Goal: Transaction & Acquisition: Book appointment/travel/reservation

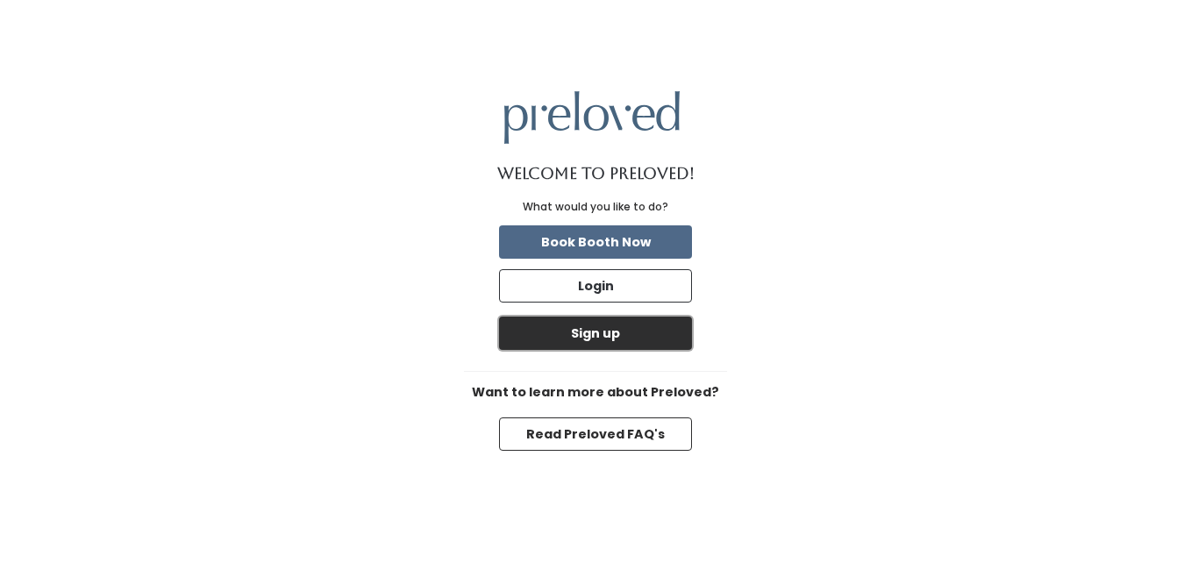
click at [599, 328] on button "Sign up" at bounding box center [595, 333] width 193 height 33
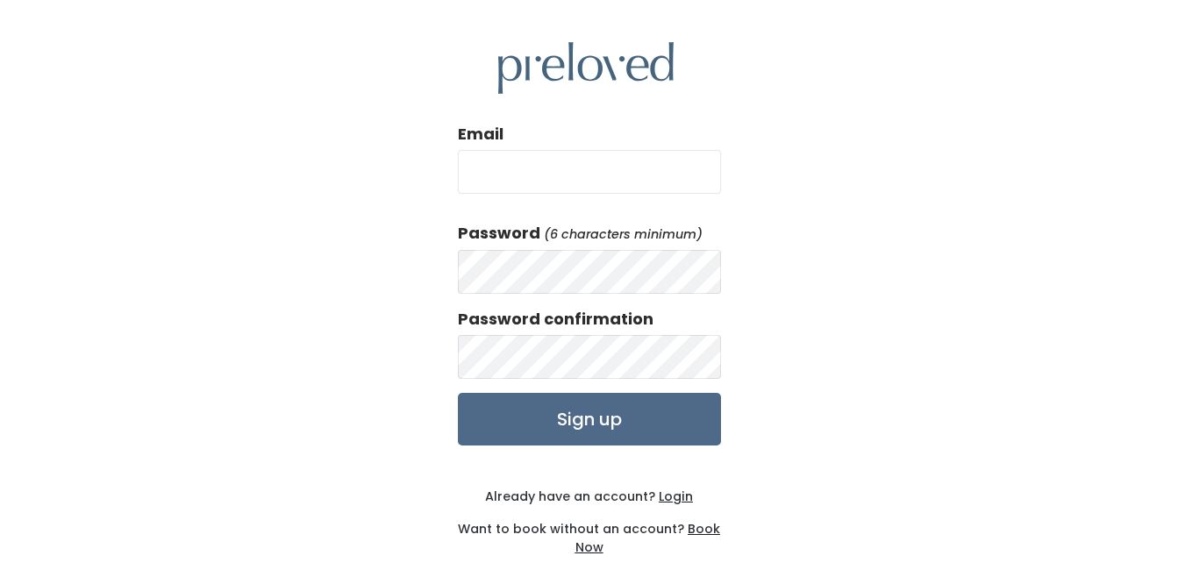
click at [576, 183] on input "Email" at bounding box center [589, 172] width 263 height 44
click at [580, 186] on input "Email" at bounding box center [589, 172] width 263 height 44
type input "[EMAIL_ADDRESS][DOMAIN_NAME]"
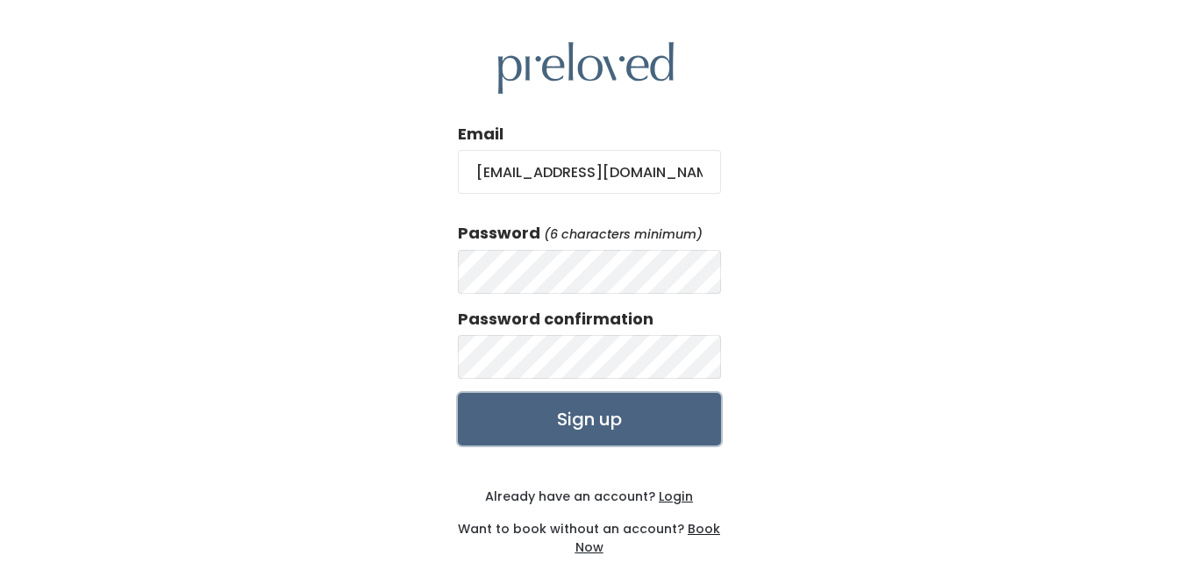
click at [608, 419] on input "Sign up" at bounding box center [589, 419] width 263 height 53
click at [694, 529] on u "Book Now" at bounding box center [649, 538] width 146 height 36
click at [572, 418] on input "Sign up" at bounding box center [589, 419] width 263 height 53
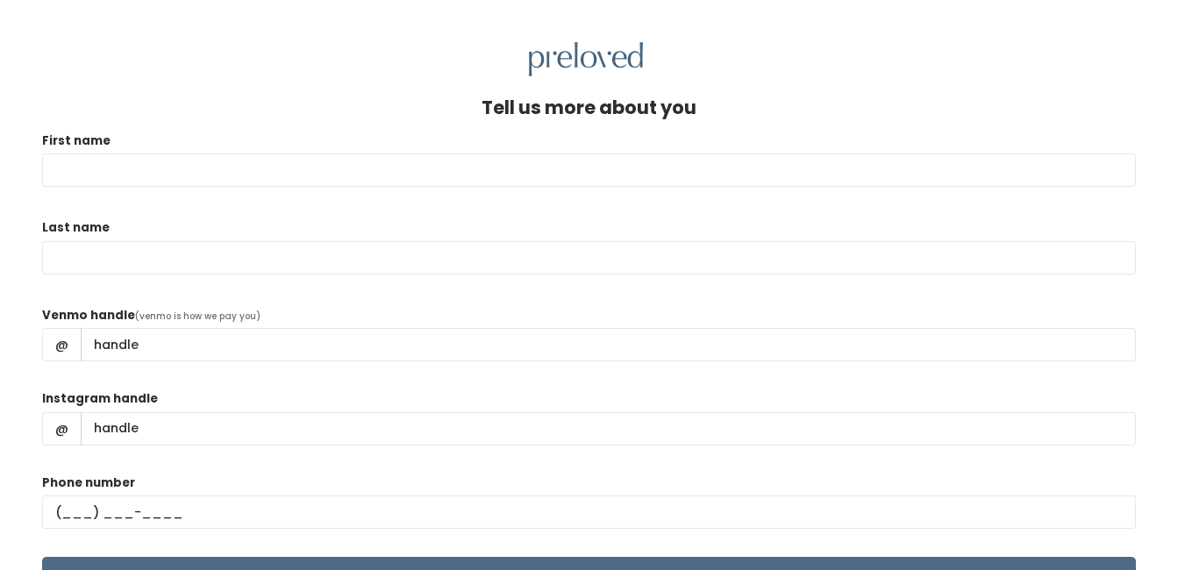
click at [430, 167] on input "First name" at bounding box center [589, 170] width 1094 height 33
click at [527, 165] on input "First name" at bounding box center [589, 170] width 1094 height 33
type input "Eunicia"
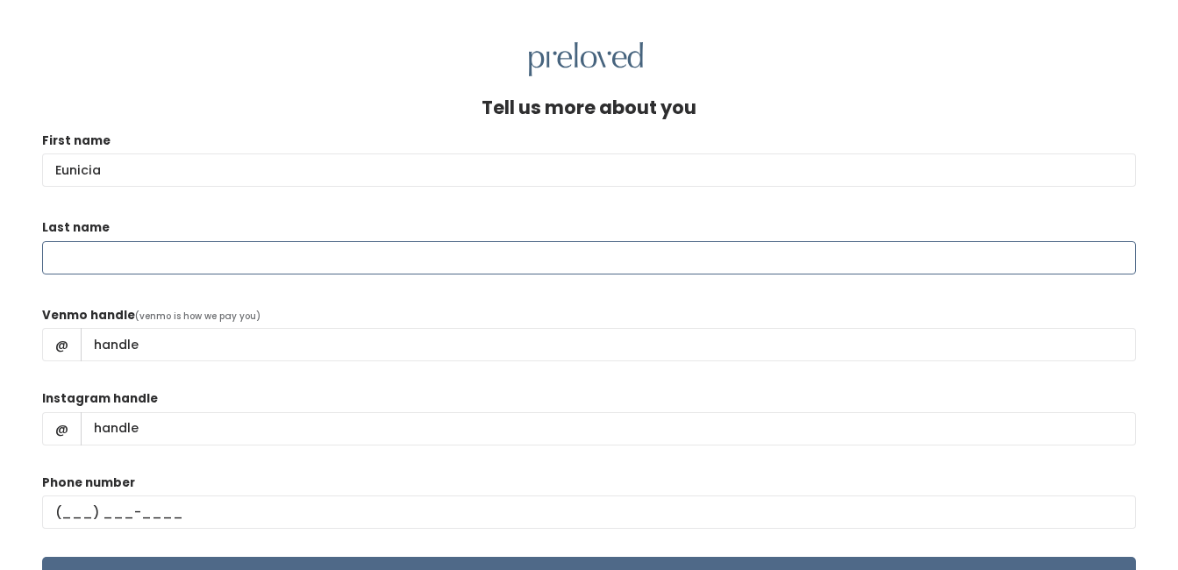
click at [574, 255] on input "Last name" at bounding box center [589, 257] width 1094 height 33
click at [572, 260] on input "Last name" at bounding box center [589, 257] width 1094 height 33
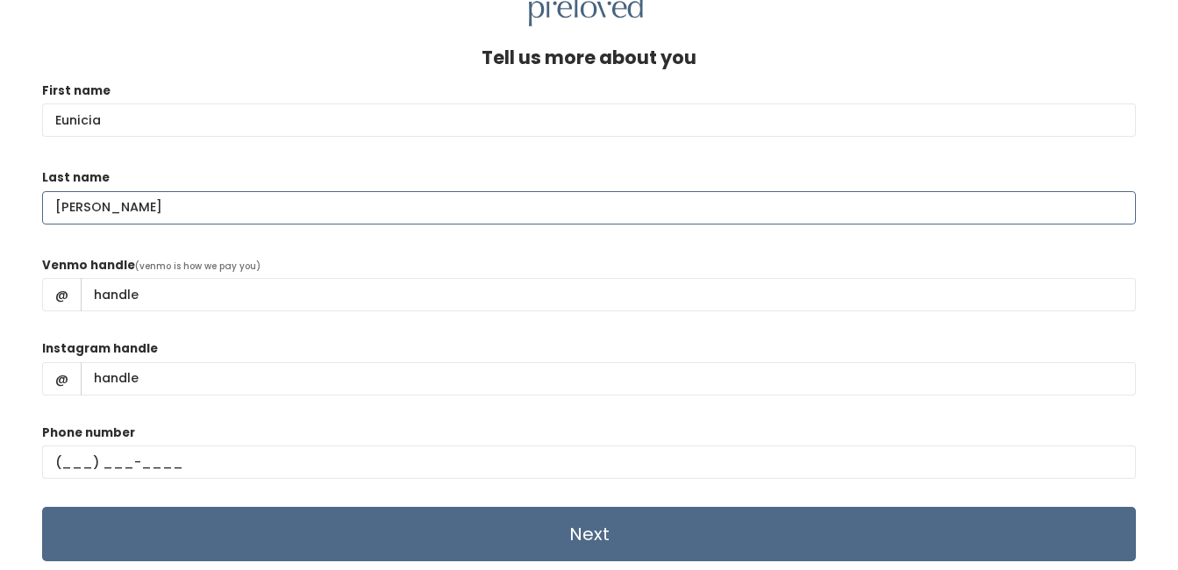
scroll to position [76, 0]
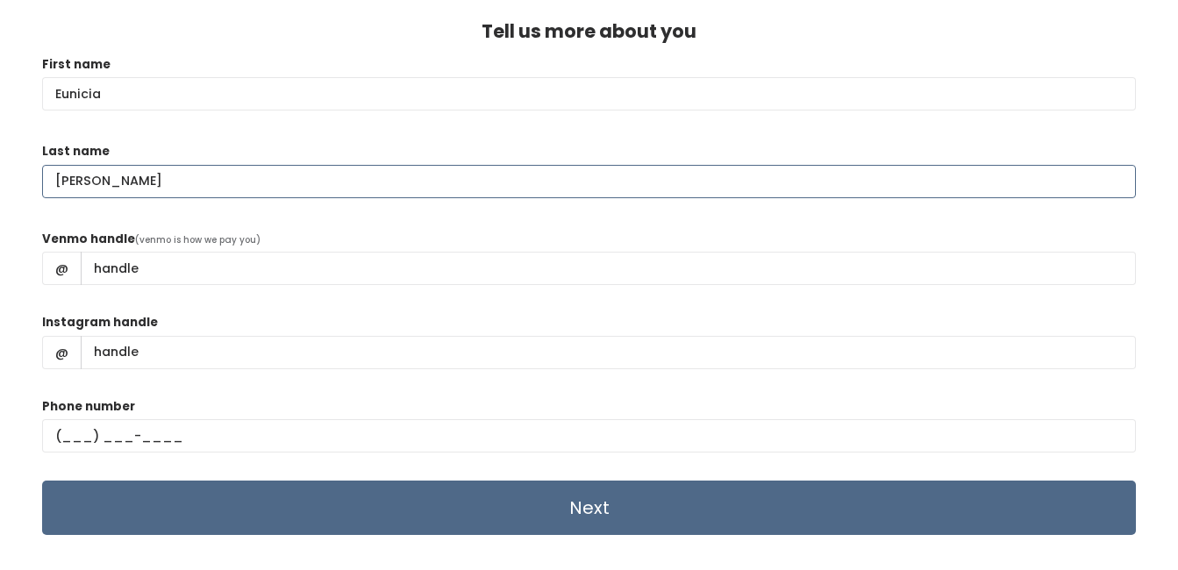
type input "Villanueva"
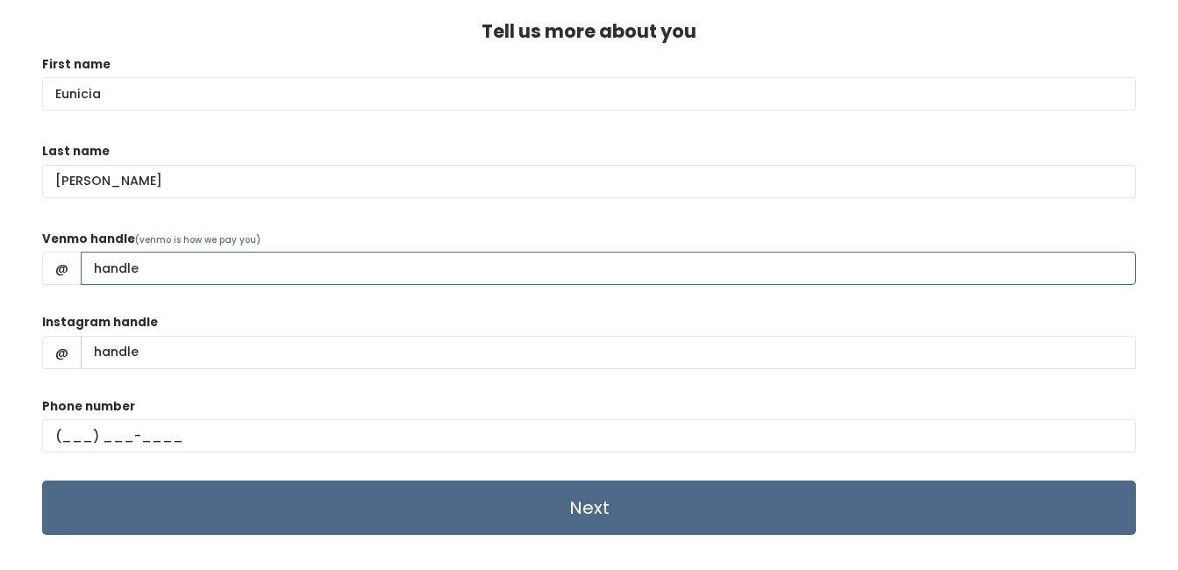
click at [518, 264] on input "Venmo handle" at bounding box center [608, 268] width 1055 height 33
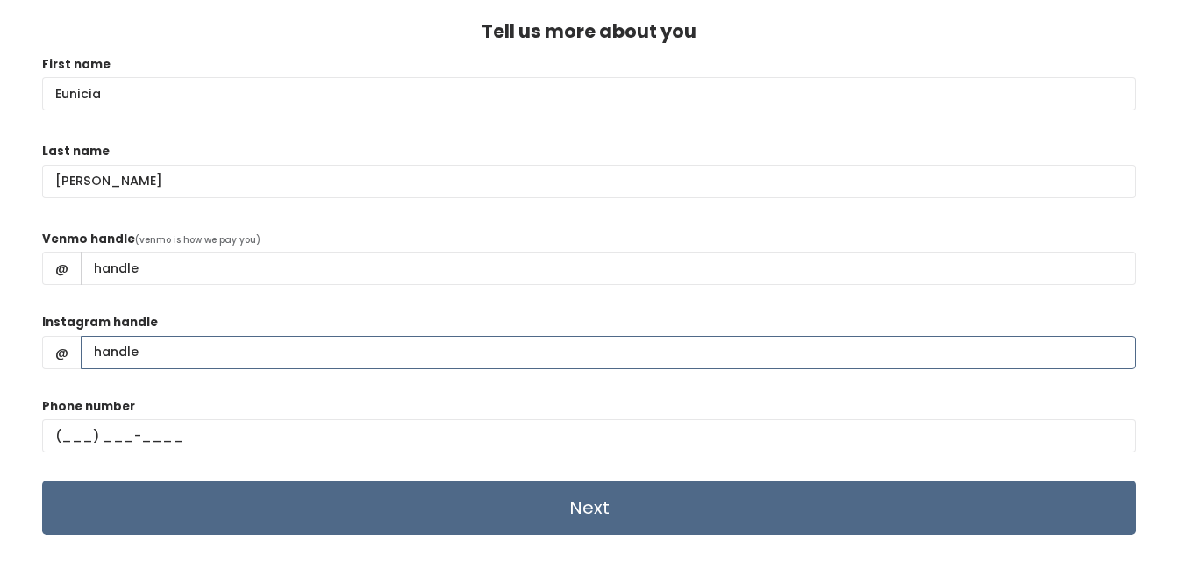
click at [115, 354] on input "Instagram handle" at bounding box center [608, 352] width 1055 height 33
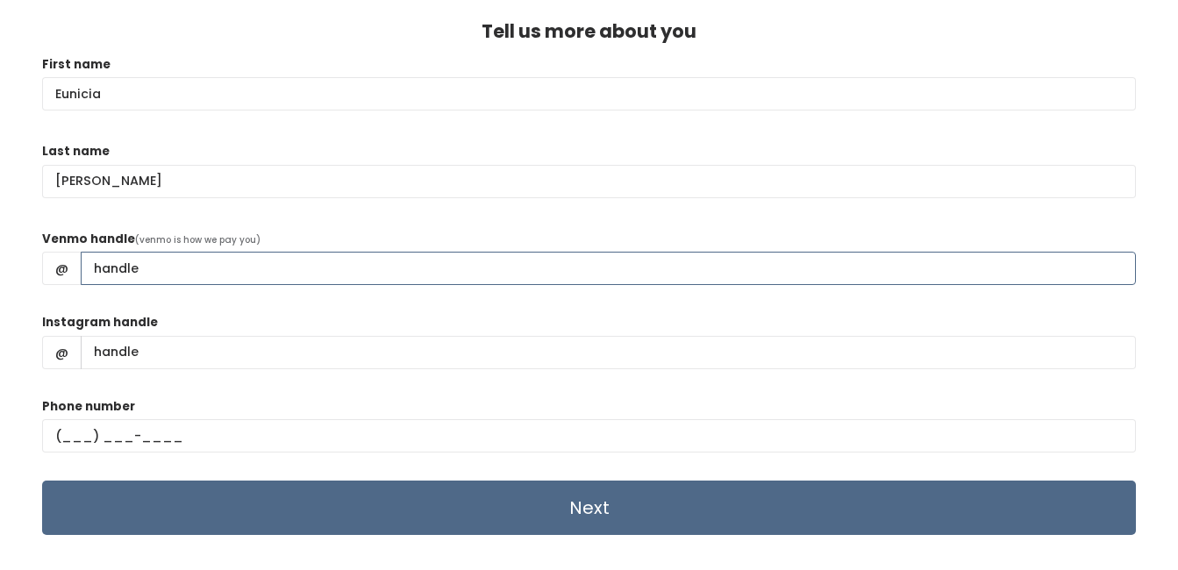
click at [111, 266] on input "Venmo handle" at bounding box center [608, 268] width 1055 height 33
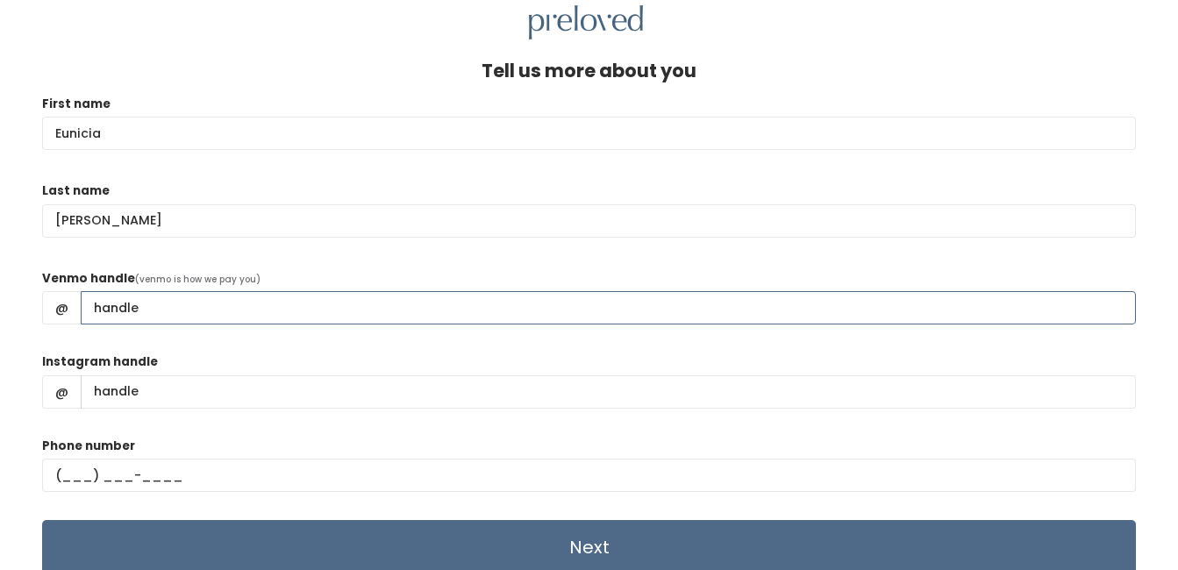
scroll to position [0, 0]
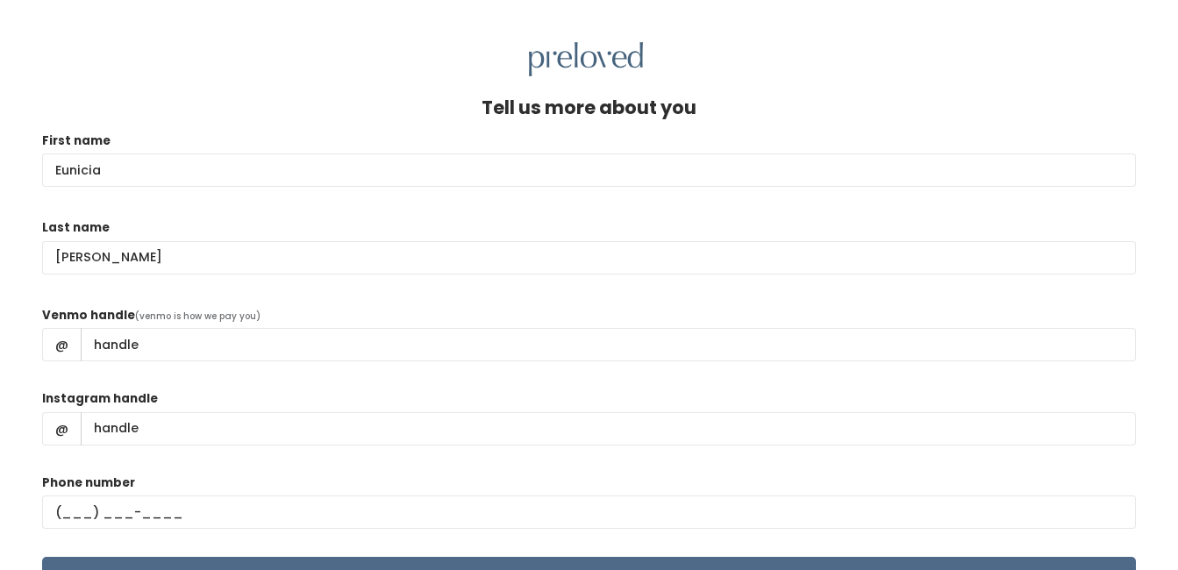
click at [124, 105] on div "Tell us more about you" at bounding box center [589, 114] width 1094 height 34
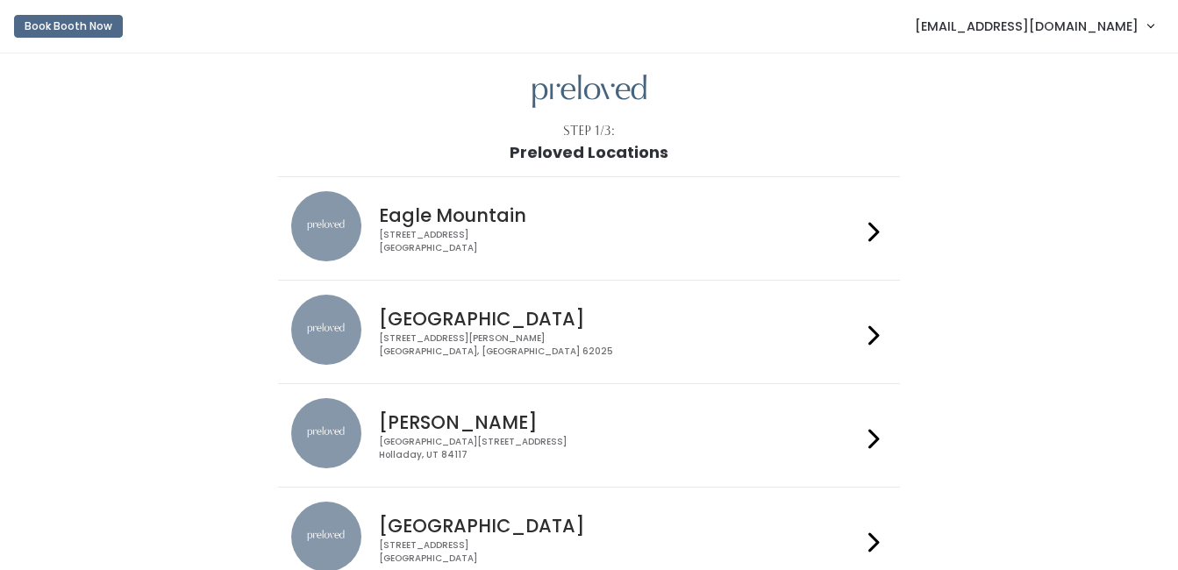
drag, startPoint x: 868, startPoint y: 554, endPoint x: 867, endPoint y: 537, distance: 17.6
click at [867, 554] on div at bounding box center [874, 539] width 25 height 75
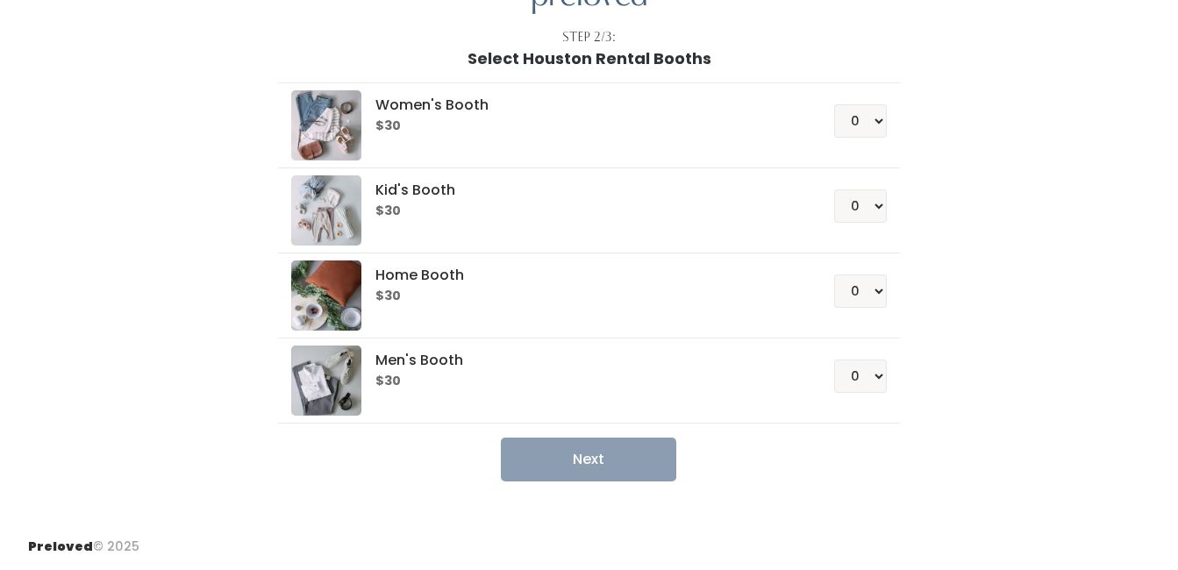
scroll to position [6, 0]
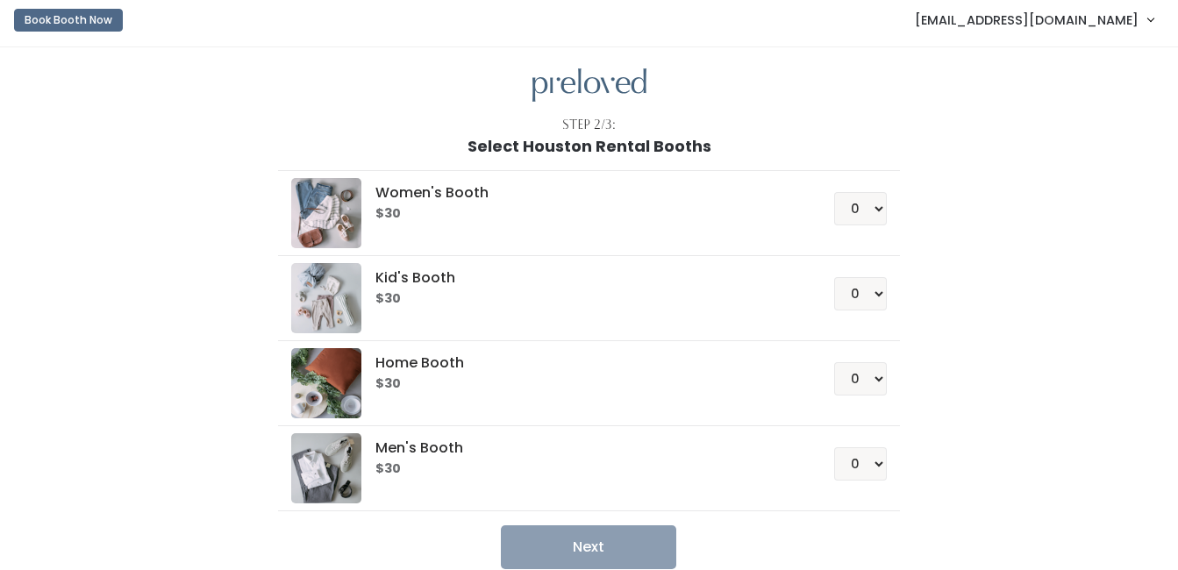
click at [1144, 20] on link "[EMAIL_ADDRESS][DOMAIN_NAME]" at bounding box center [1034, 20] width 274 height 38
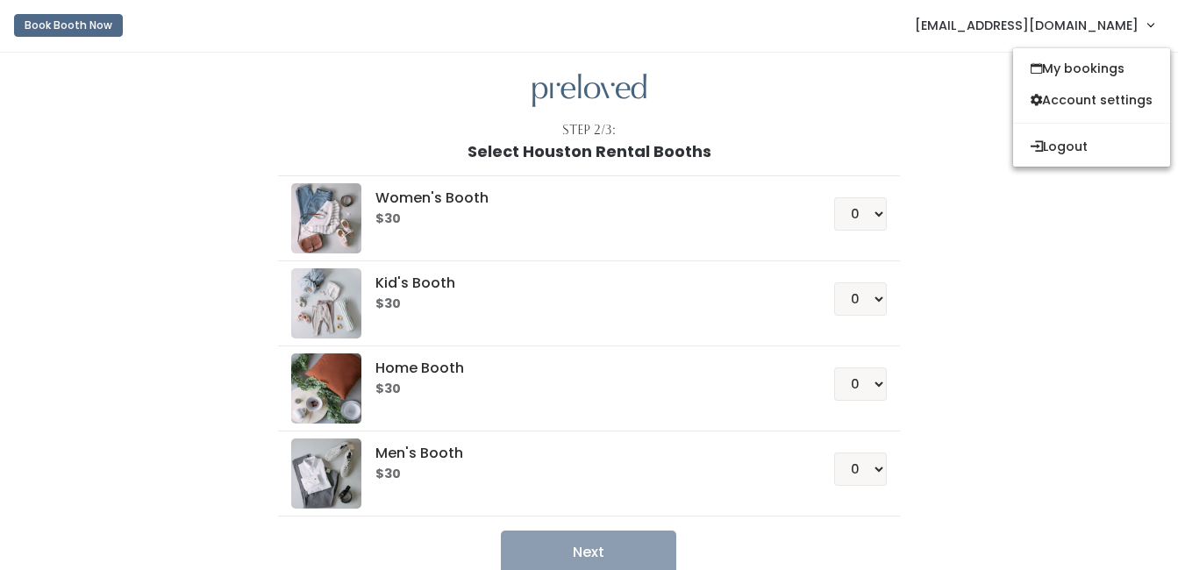
scroll to position [0, 0]
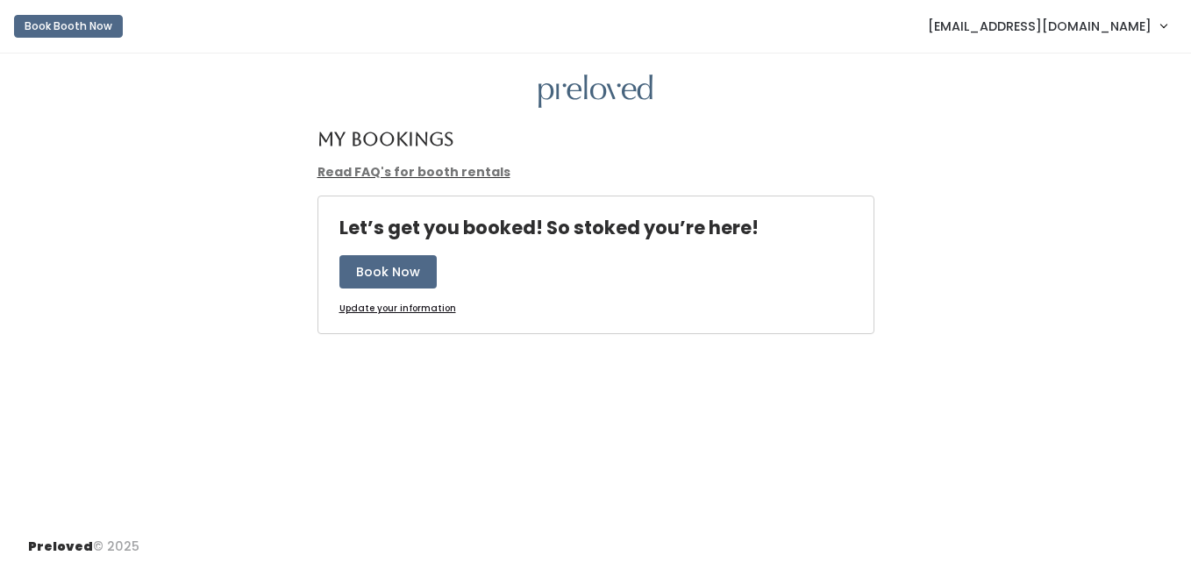
click at [452, 168] on link "Read FAQ's for booth rentals" at bounding box center [414, 172] width 193 height 18
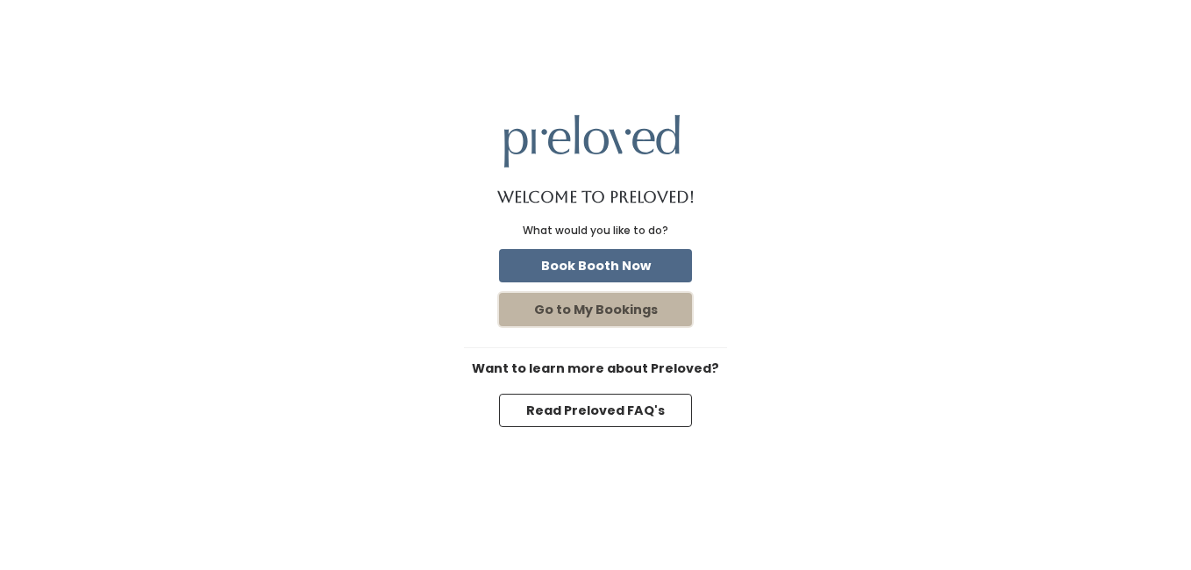
click at [619, 317] on button "Go to My Bookings" at bounding box center [595, 309] width 193 height 33
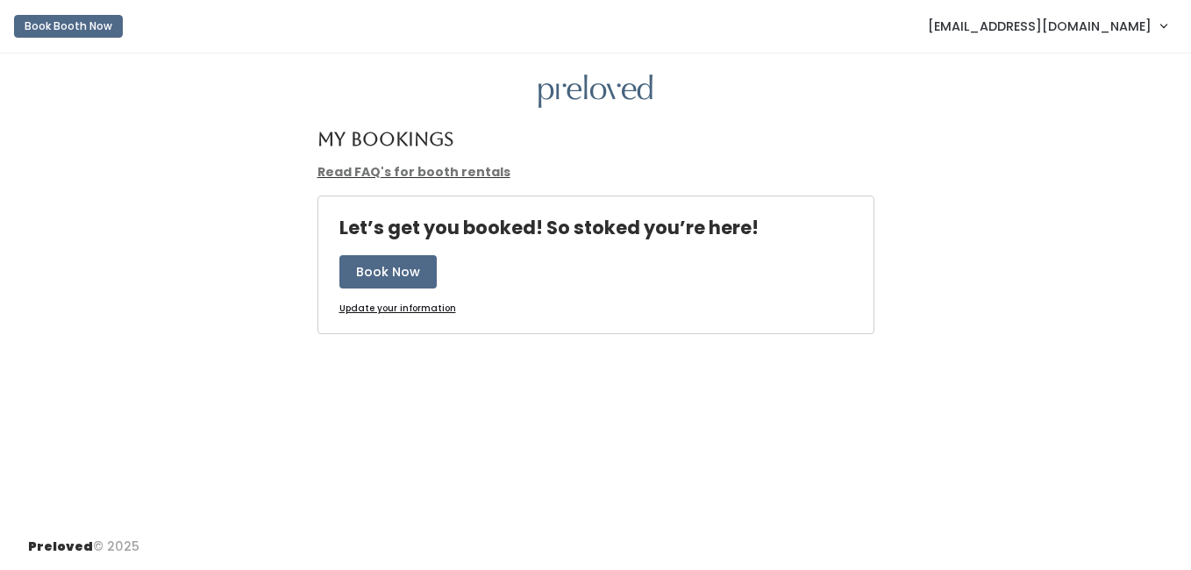
click at [406, 307] on u "Update your information" at bounding box center [398, 308] width 117 height 13
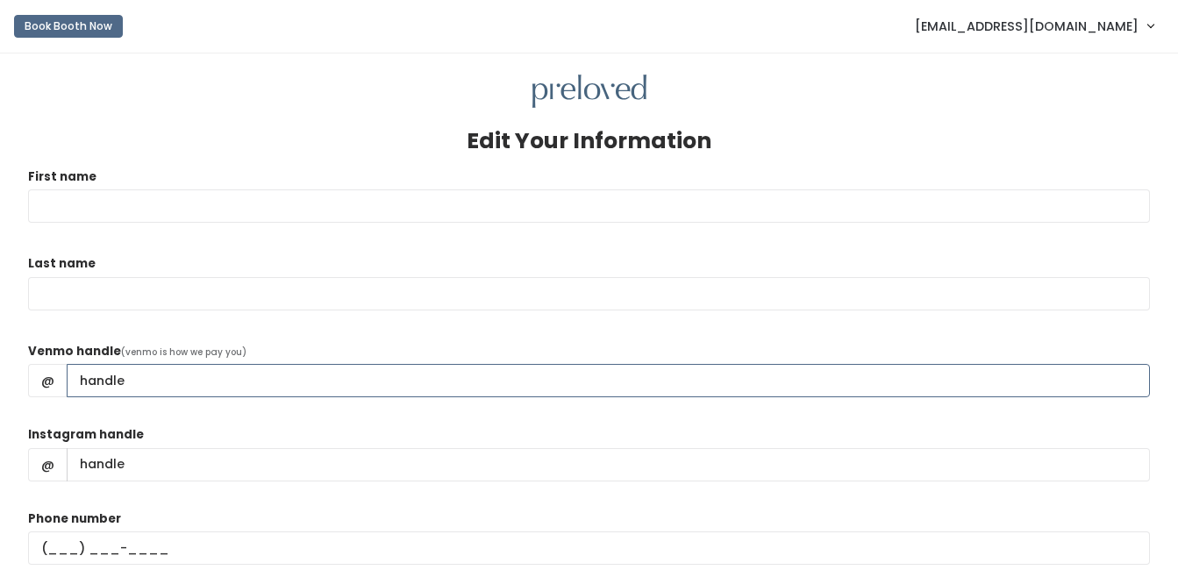
click at [139, 379] on input "Venmo handle" at bounding box center [608, 380] width 1083 height 33
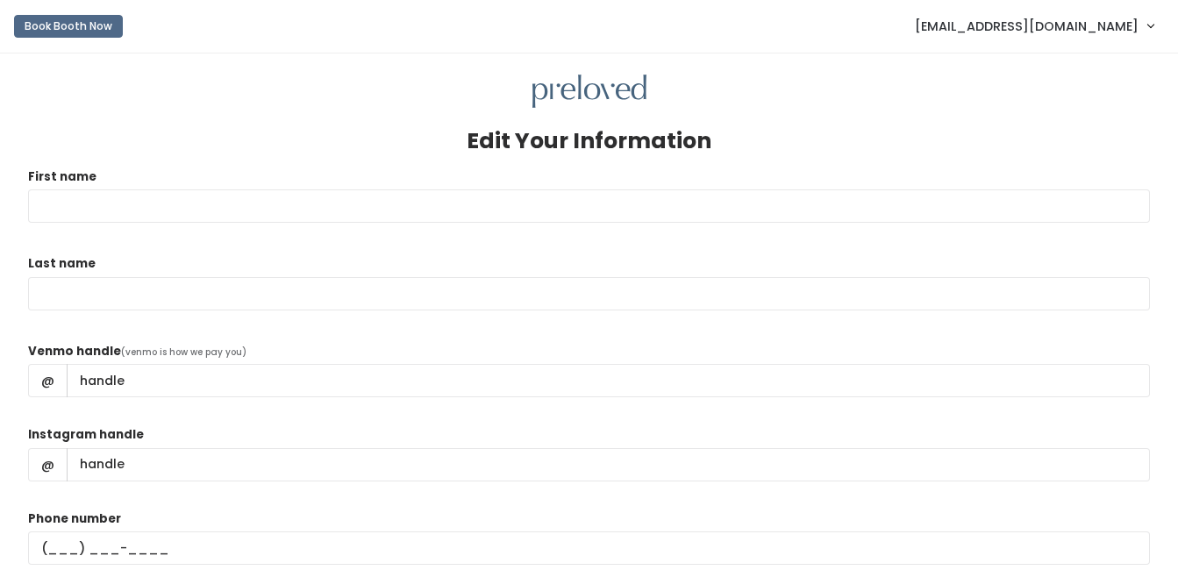
click at [1148, 32] on link "[EMAIL_ADDRESS][DOMAIN_NAME]" at bounding box center [1034, 26] width 274 height 38
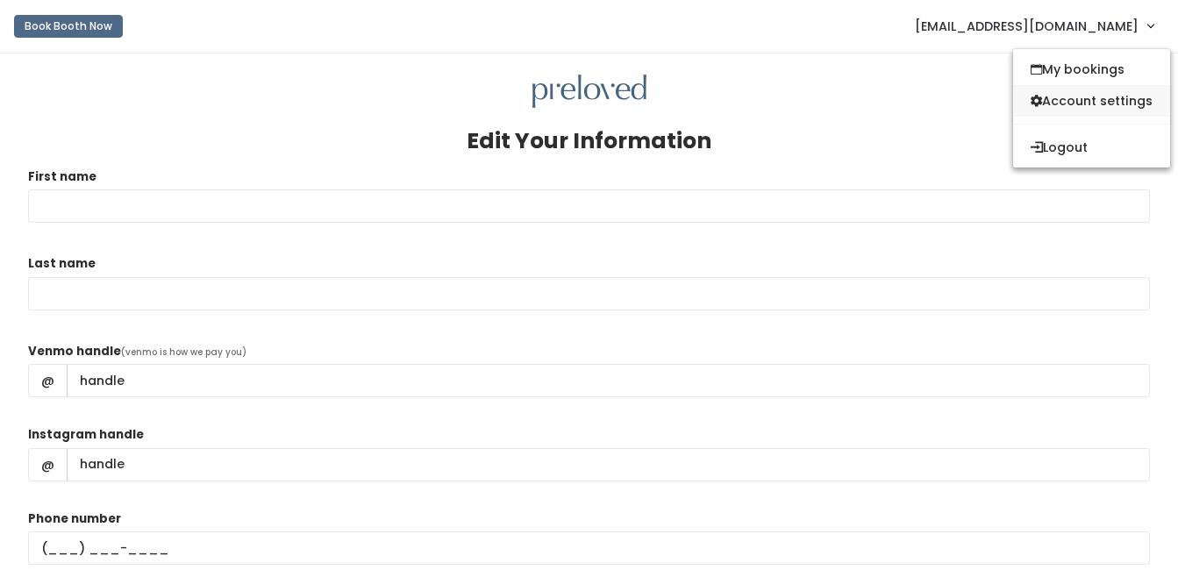
click at [1109, 93] on link "Account settings" at bounding box center [1091, 101] width 157 height 32
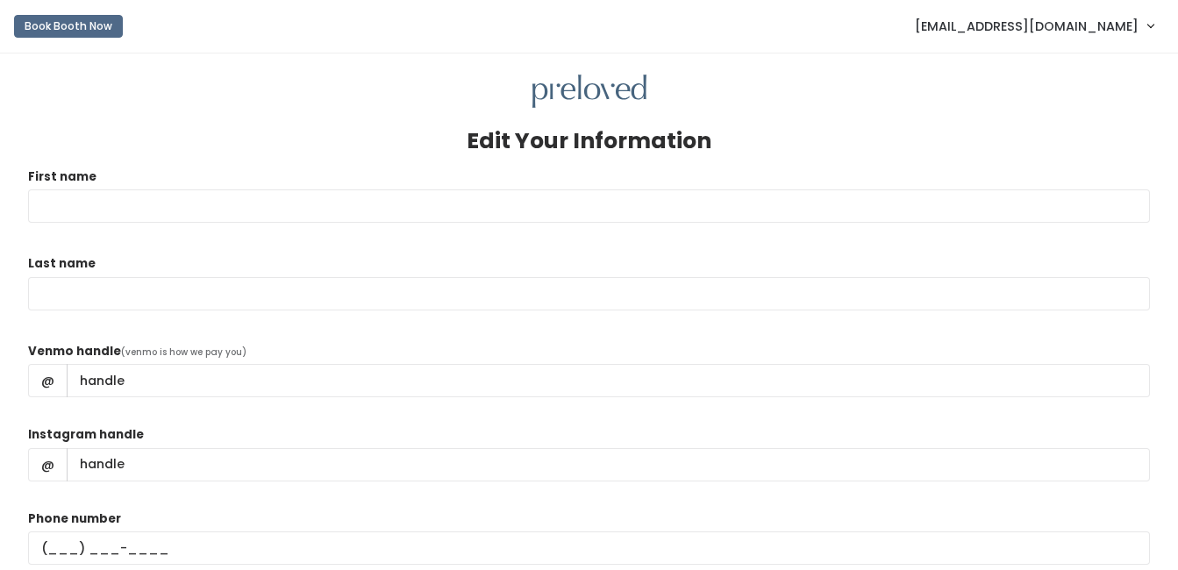
click at [1109, 32] on span "[EMAIL_ADDRESS][DOMAIN_NAME]" at bounding box center [1027, 26] width 224 height 19
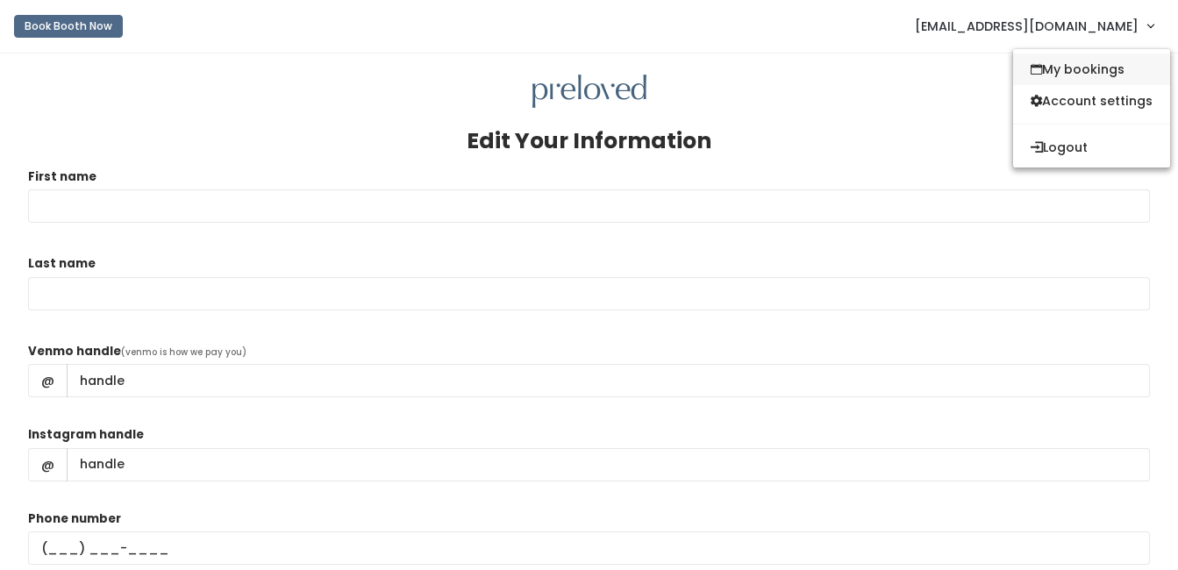
click at [1108, 70] on link "My bookings" at bounding box center [1091, 70] width 157 height 32
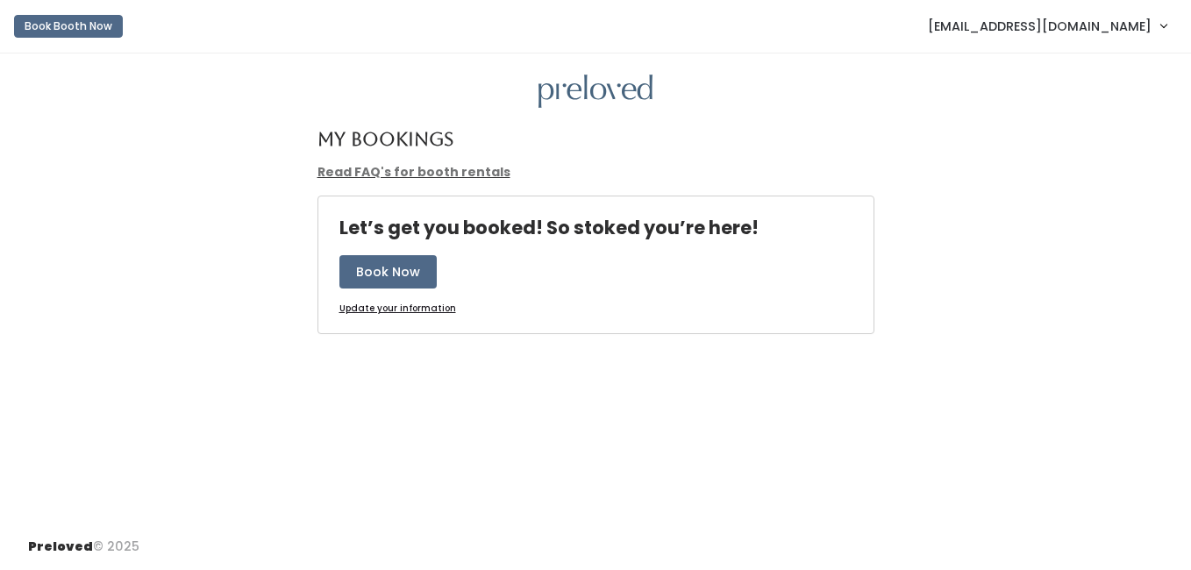
click at [1171, 27] on link "[EMAIL_ADDRESS][DOMAIN_NAME]" at bounding box center [1048, 26] width 274 height 38
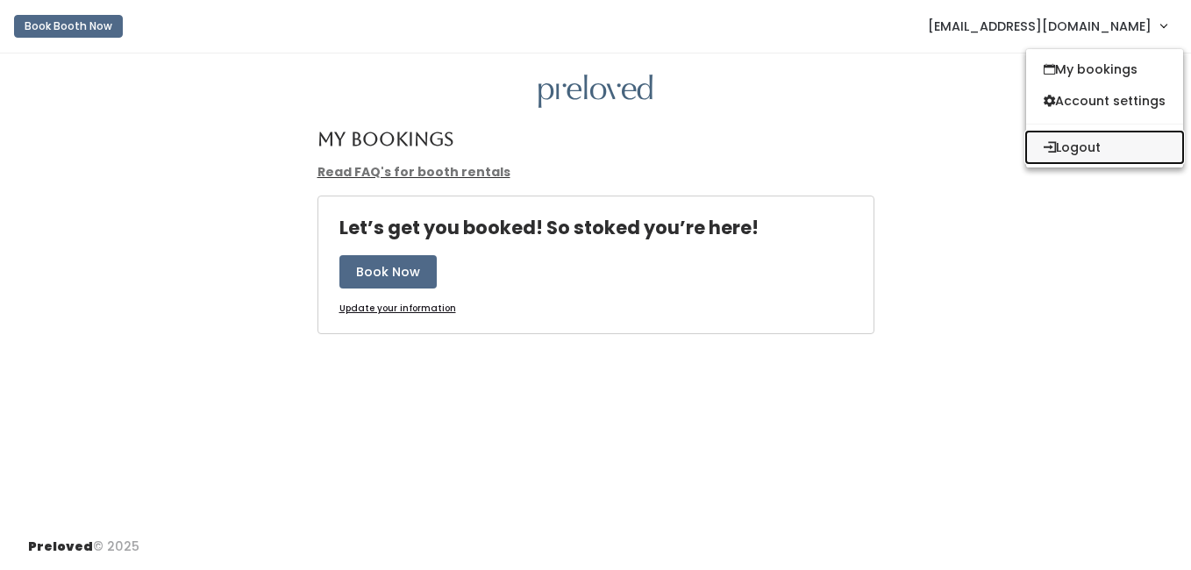
drag, startPoint x: 1062, startPoint y: 159, endPoint x: 1069, endPoint y: 138, distance: 22.5
click at [1069, 145] on button "Logout" at bounding box center [1104, 148] width 157 height 32
